Goal: Navigation & Orientation: Find specific page/section

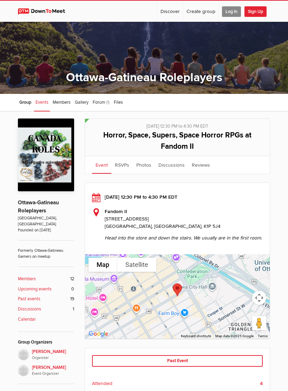
click at [23, 102] on span "Group" at bounding box center [25, 103] width 12 height 6
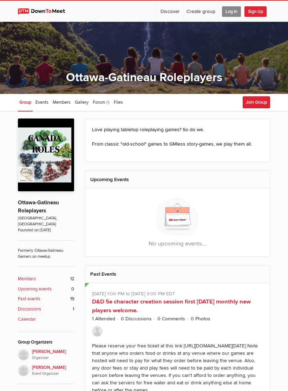
click at [101, 331] on img at bounding box center [97, 331] width 11 height 11
click at [34, 12] on img at bounding box center [45, 11] width 54 height 6
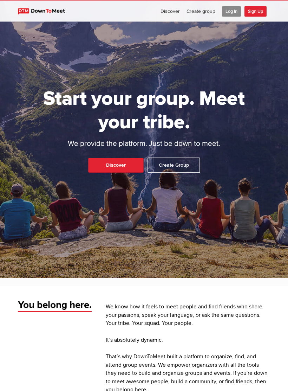
scroll to position [17, 0]
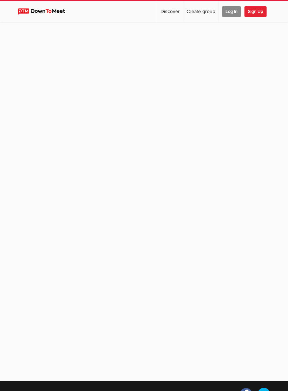
click at [171, 16] on link "Discover" at bounding box center [171, 11] width 26 height 21
select select "null"
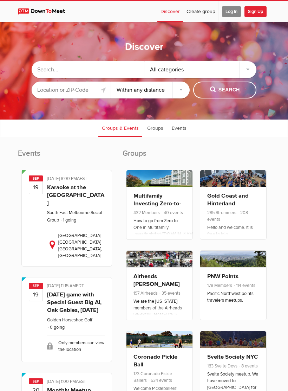
click at [48, 87] on input "text" at bounding box center [71, 90] width 79 height 17
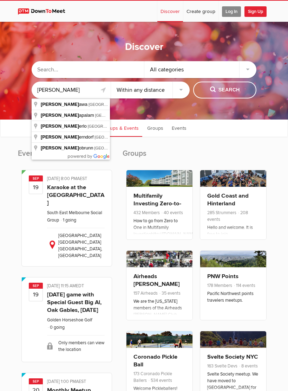
type input "[GEOGRAPHIC_DATA], [GEOGRAPHIC_DATA], [GEOGRAPHIC_DATA]"
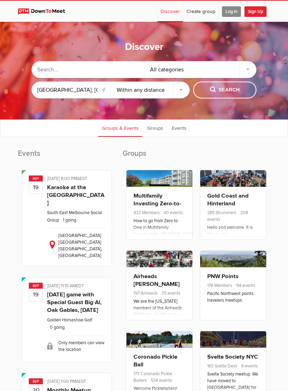
click at [229, 89] on span "Search" at bounding box center [225, 90] width 30 height 8
click at [235, 89] on span "Search" at bounding box center [225, 90] width 30 height 8
